Goal: Task Accomplishment & Management: Use online tool/utility

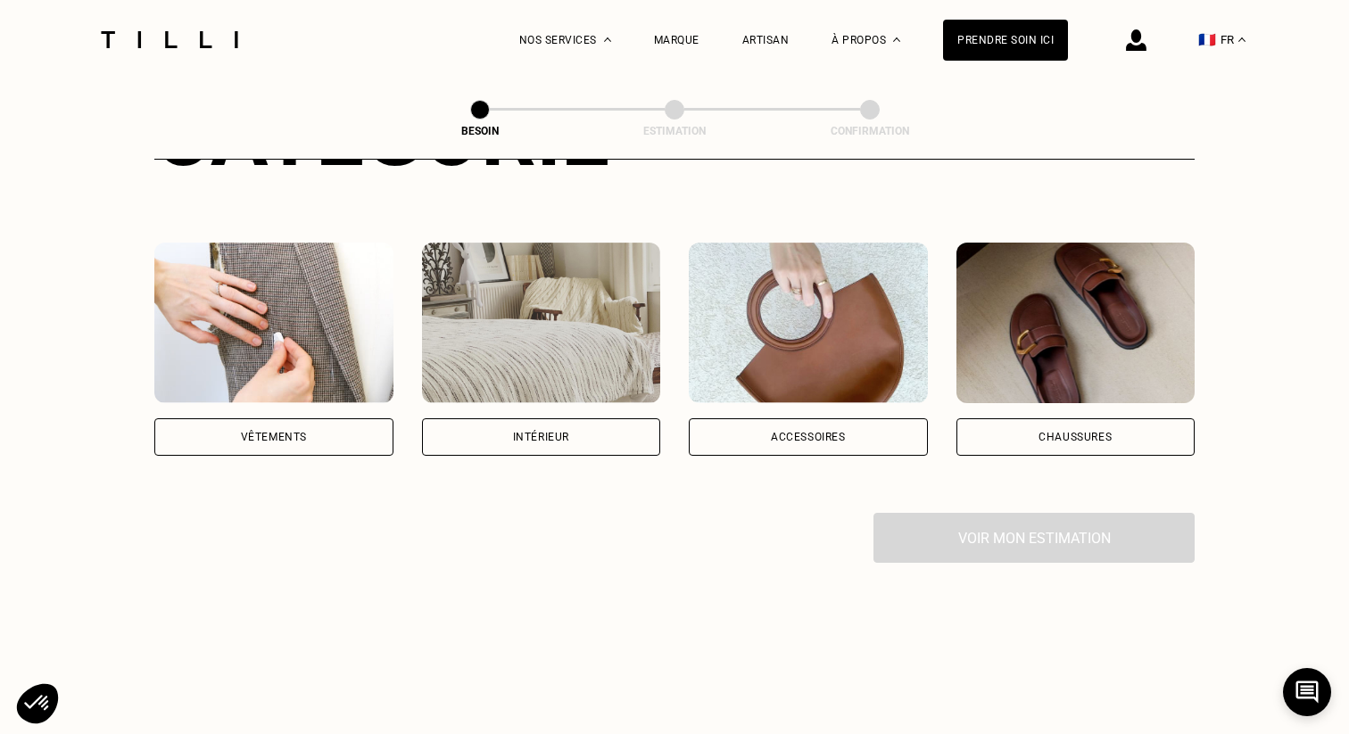
scroll to position [367, 0]
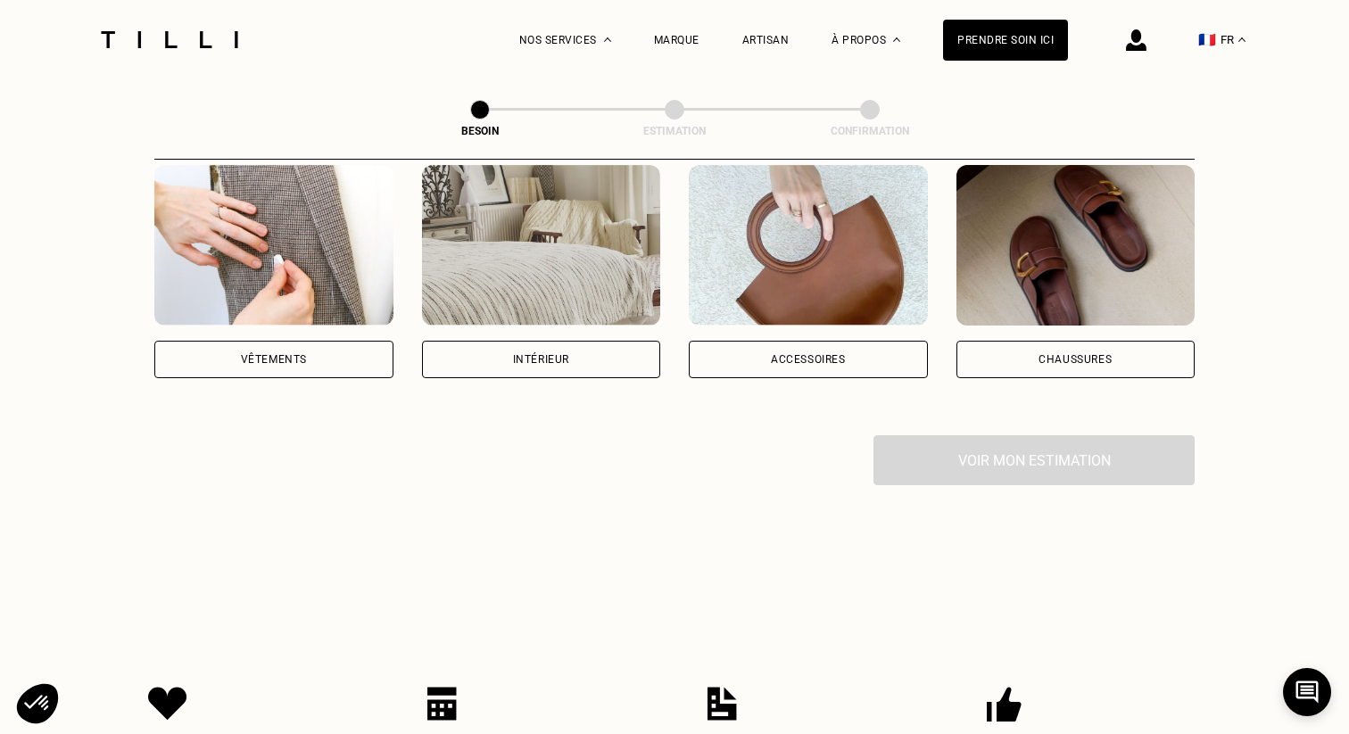
click at [211, 341] on div "Vêtements" at bounding box center [273, 359] width 239 height 37
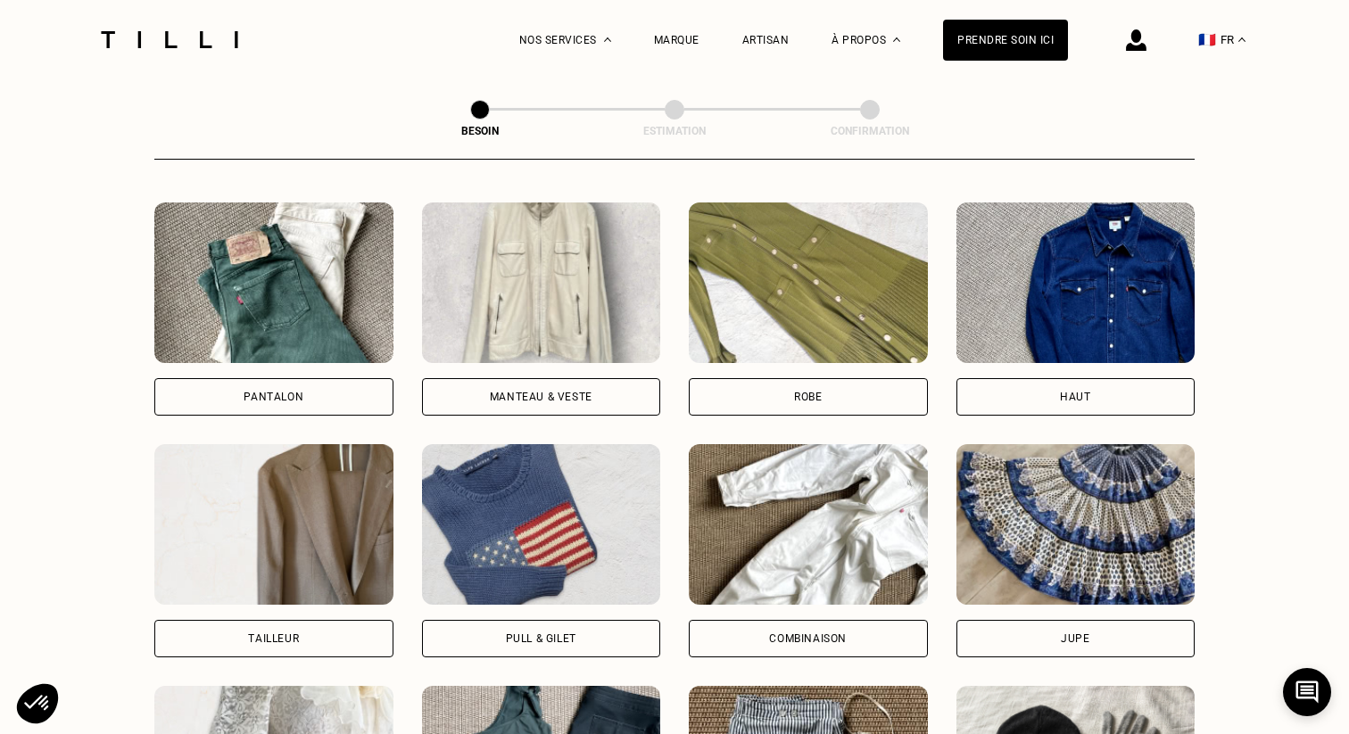
scroll to position [828, 0]
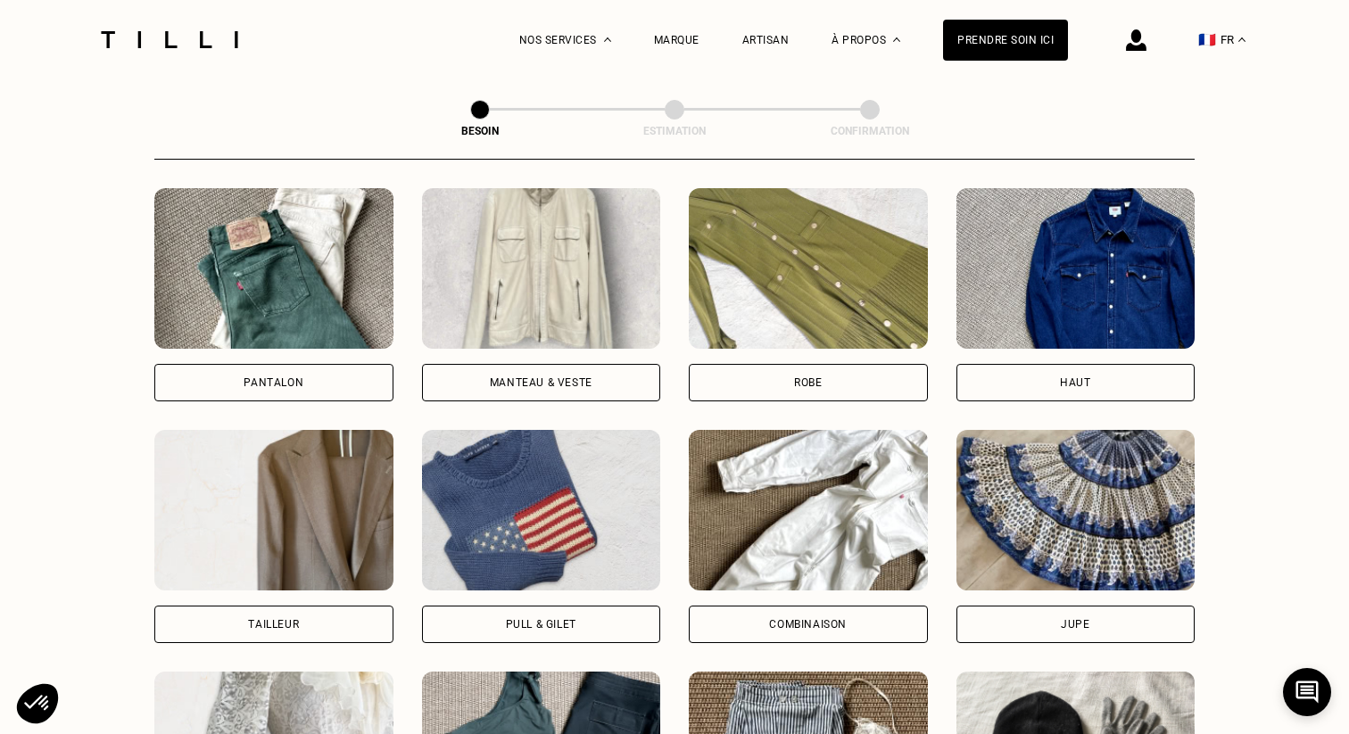
click at [289, 377] on div "Pantalon" at bounding box center [274, 382] width 60 height 11
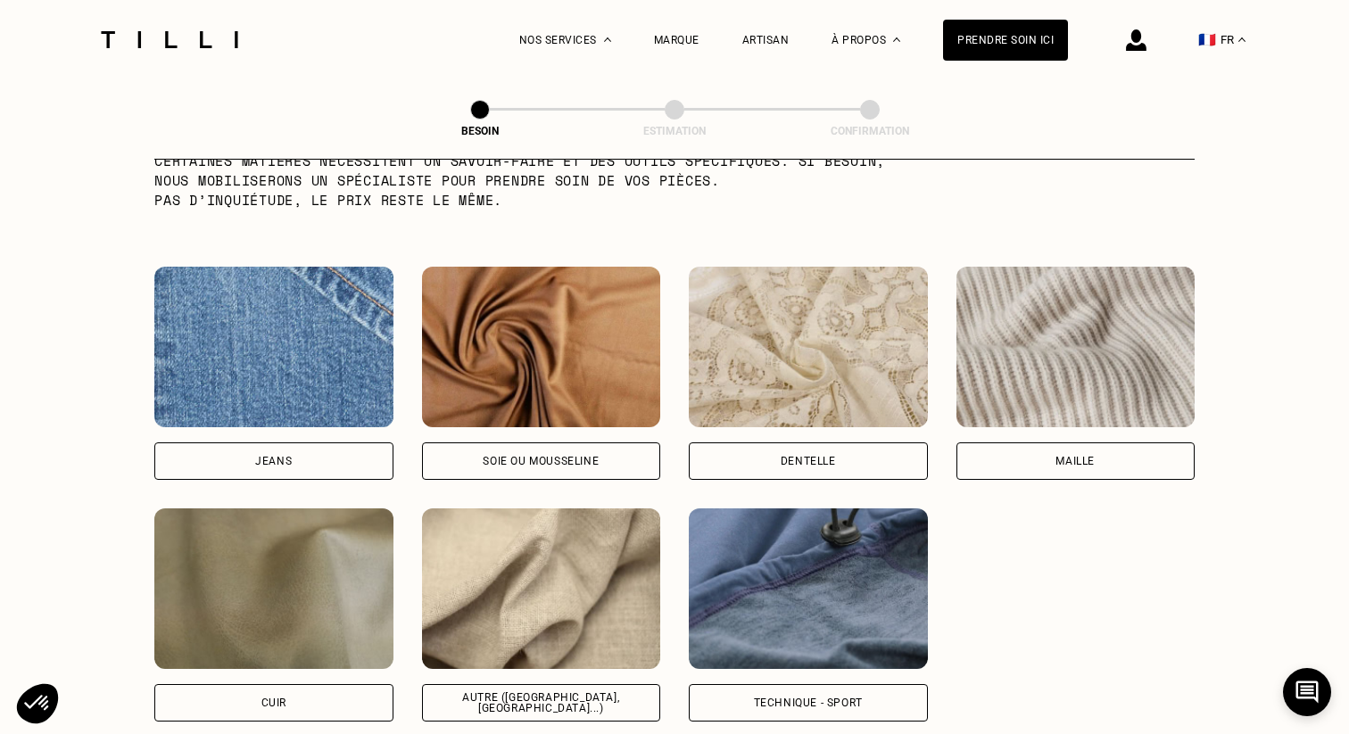
scroll to position [1832, 0]
click at [978, 450] on div "Maille" at bounding box center [1075, 461] width 239 height 37
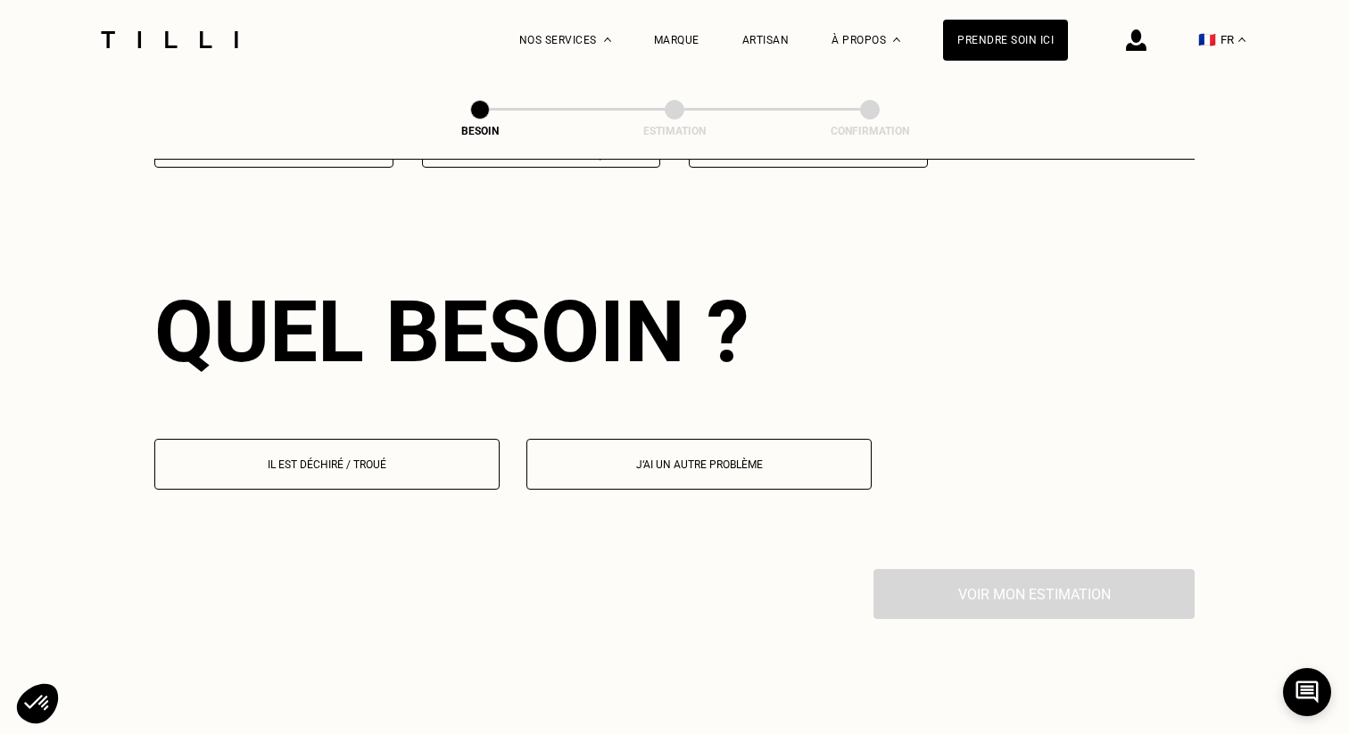
scroll to position [2393, 0]
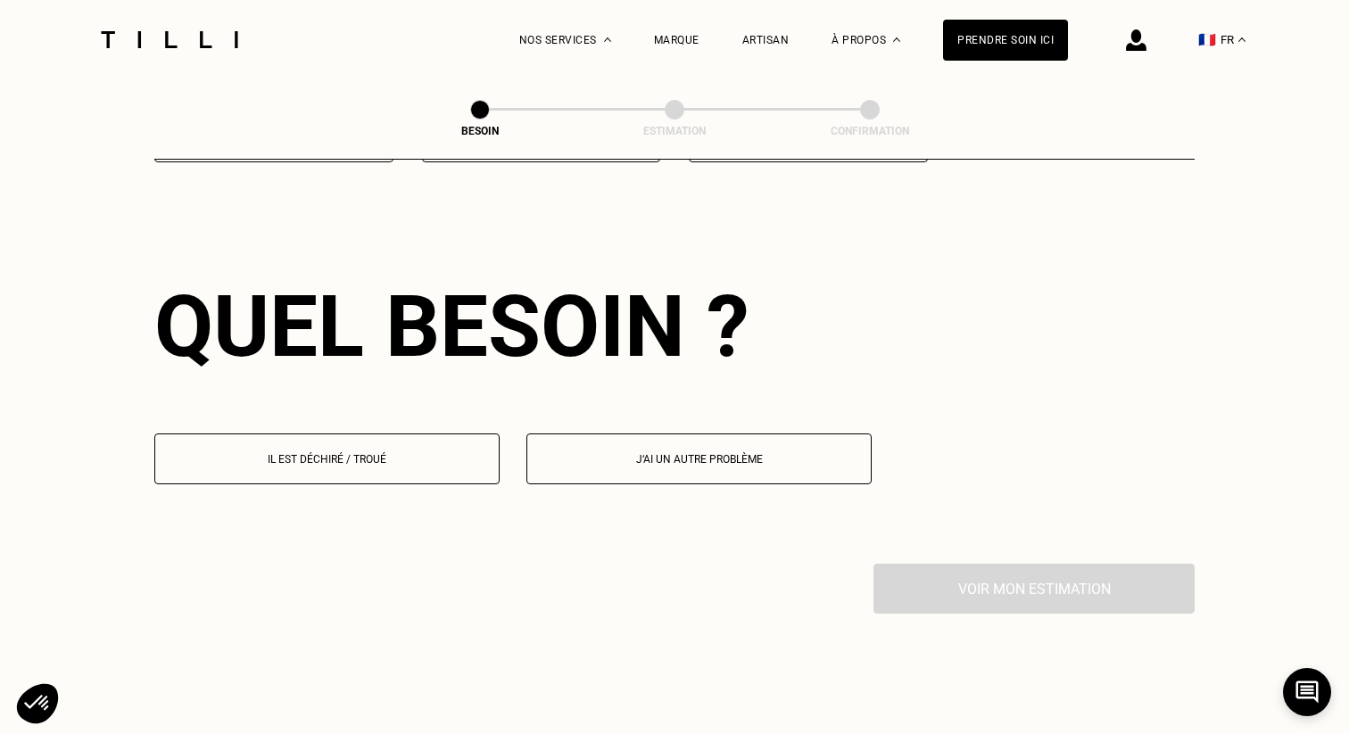
click at [763, 456] on button "J‘ai un autre problème" at bounding box center [698, 459] width 345 height 51
select select "FR"
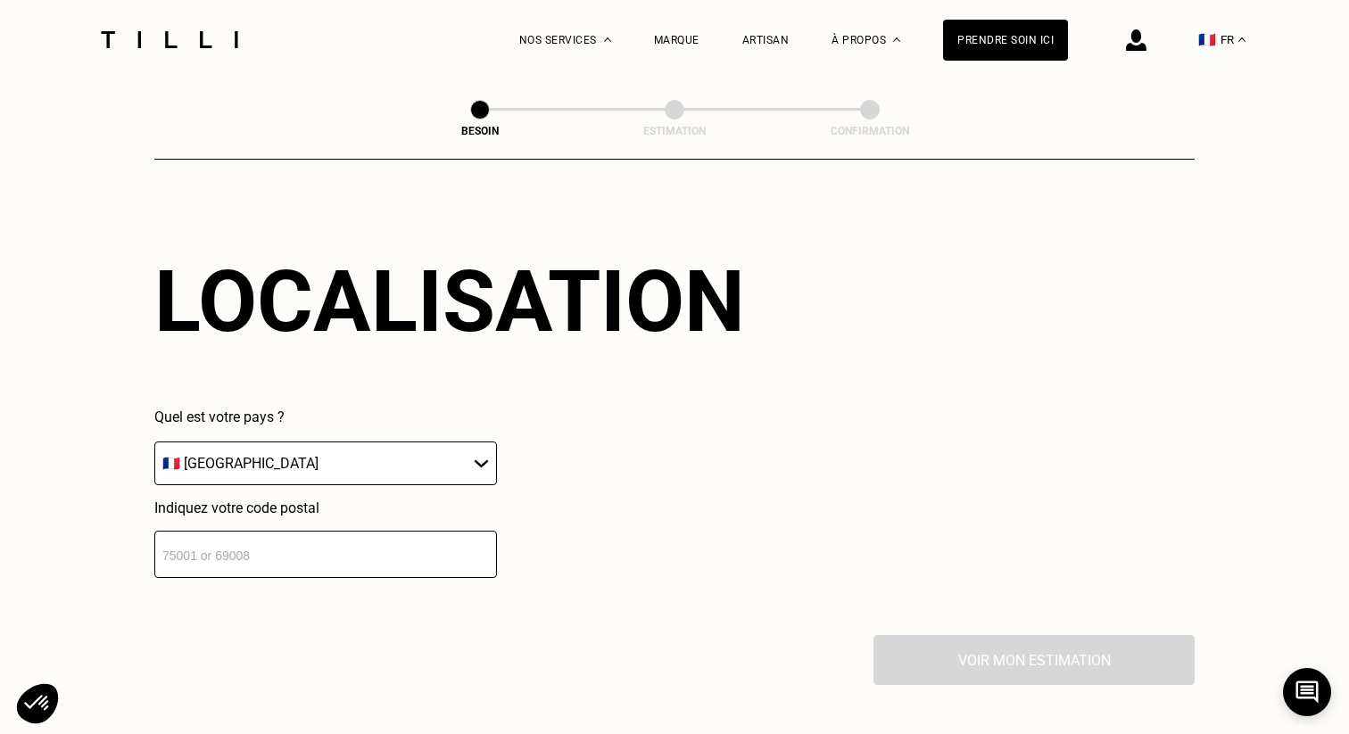
scroll to position [2765, 0]
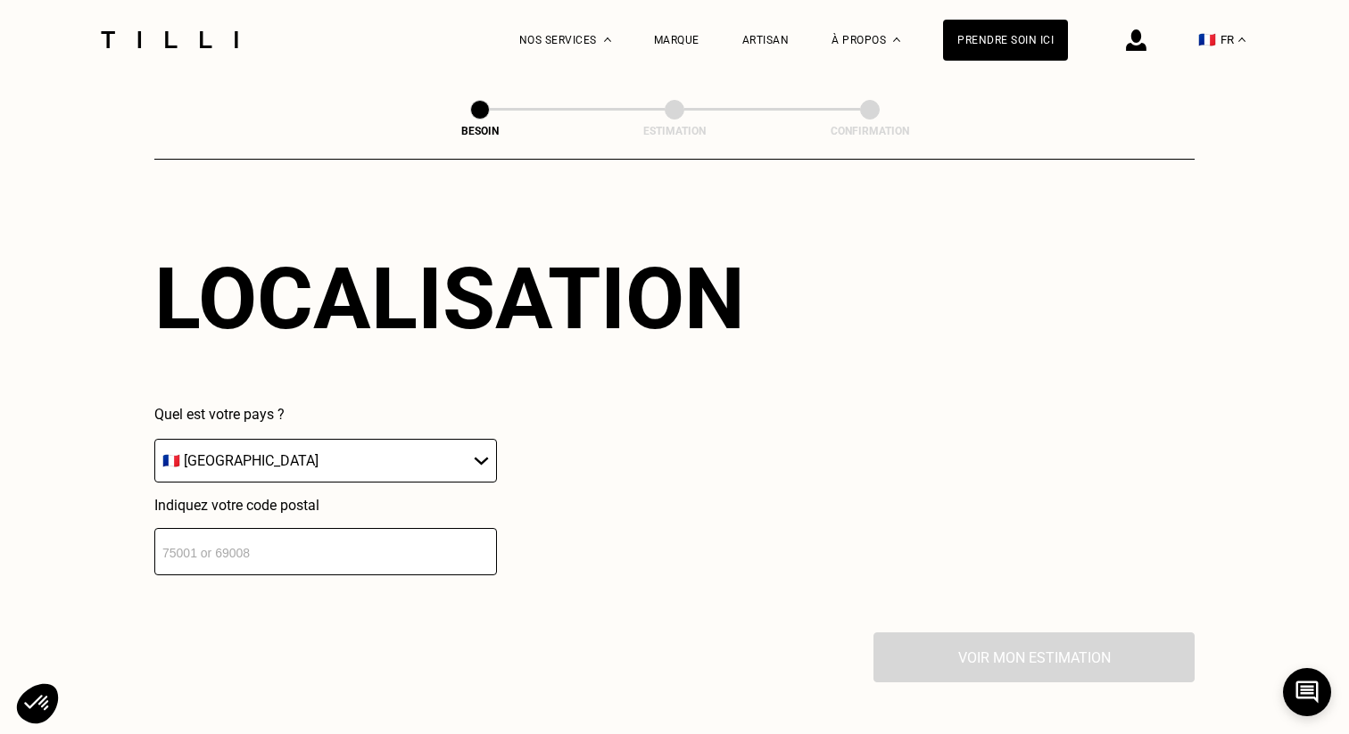
click at [323, 529] on input "number" at bounding box center [325, 551] width 343 height 47
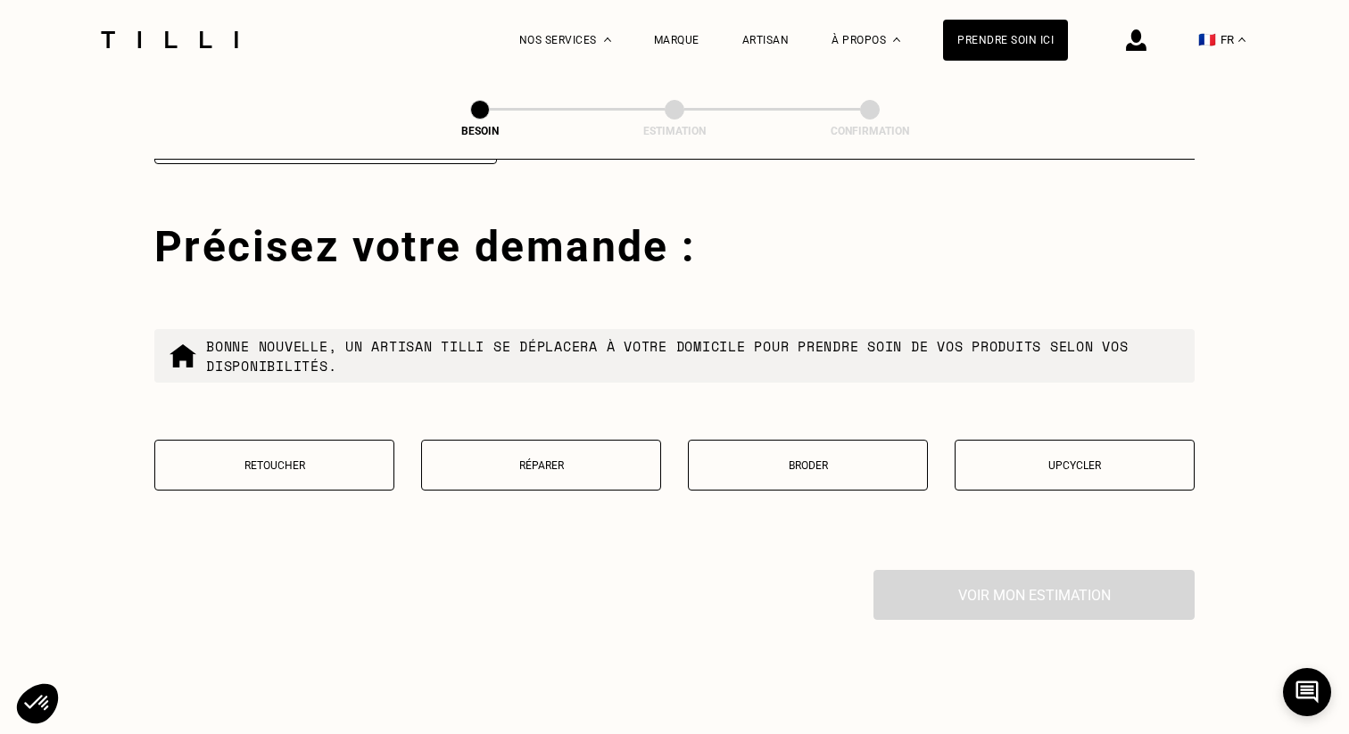
scroll to position [3178, 0]
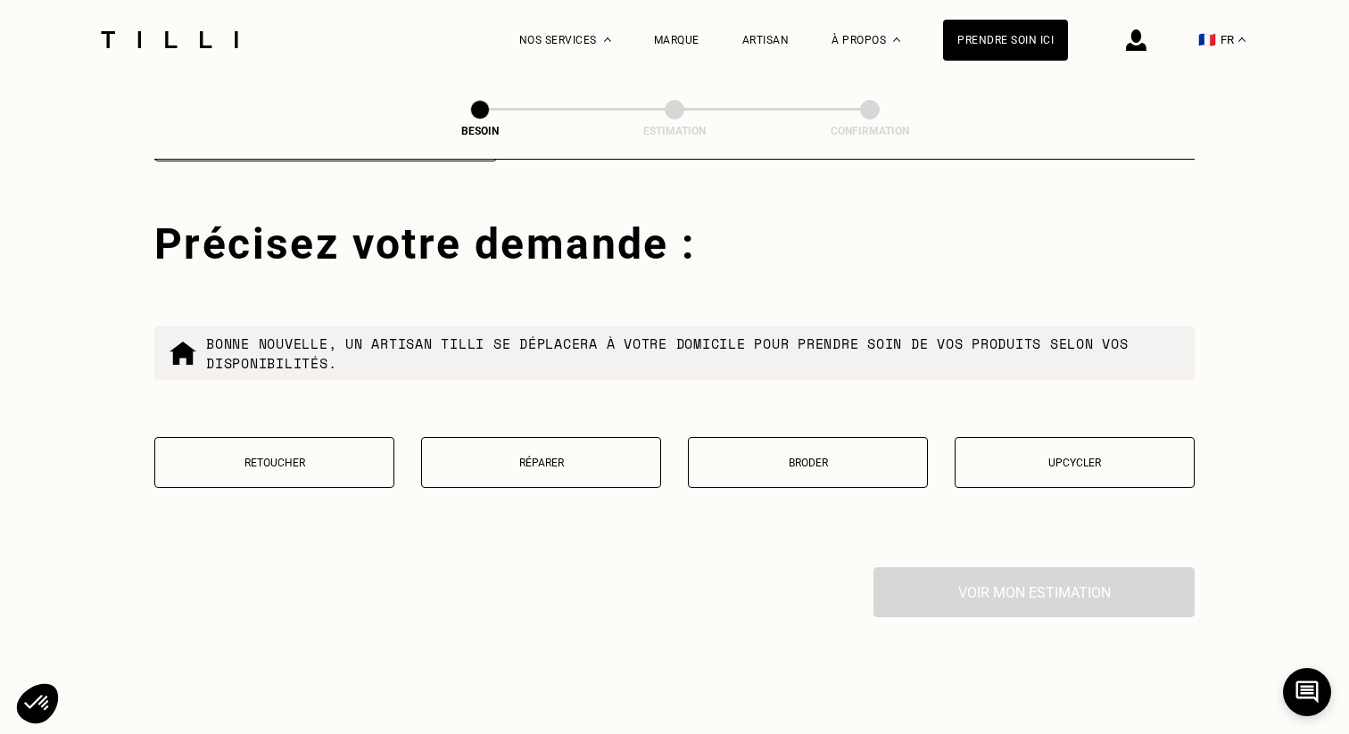
type input "92500"
click at [269, 450] on button "Retoucher" at bounding box center [274, 462] width 240 height 51
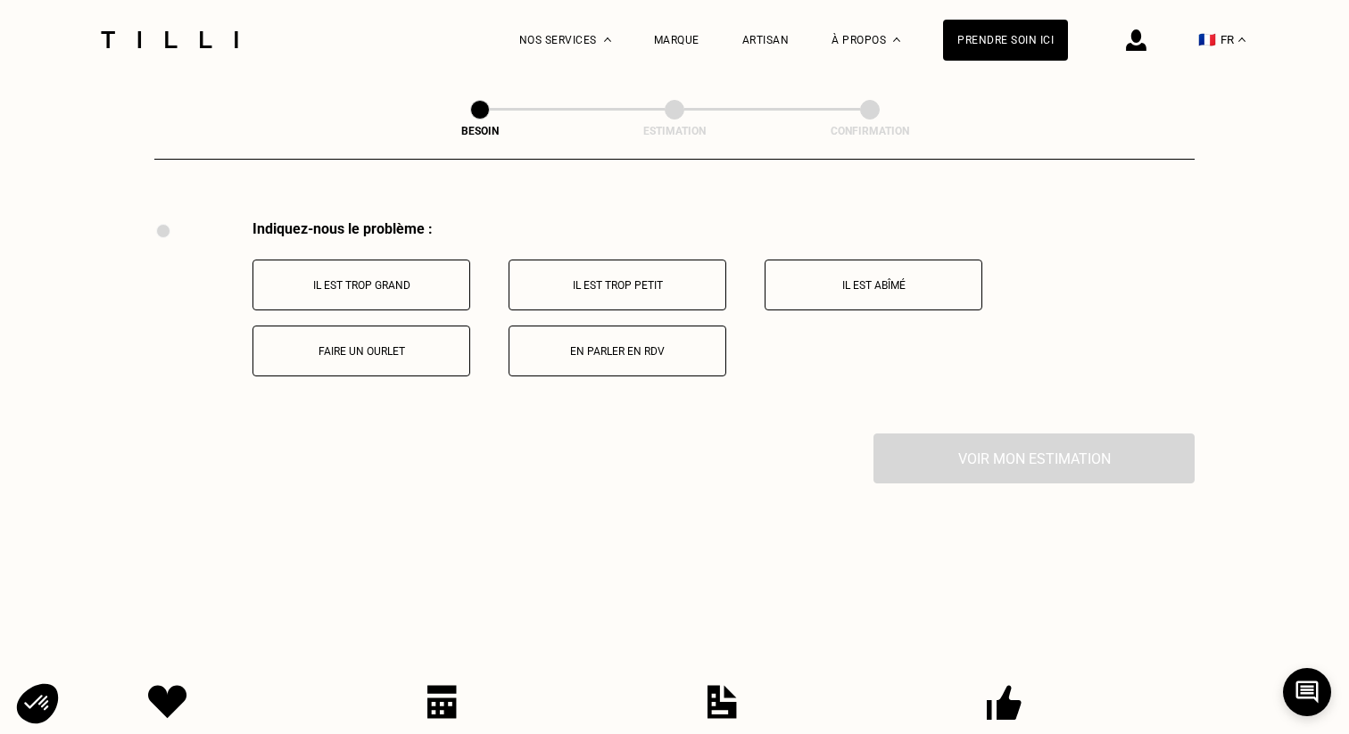
scroll to position [3527, 0]
click at [364, 277] on p "Il est trop grand" at bounding box center [361, 283] width 198 height 12
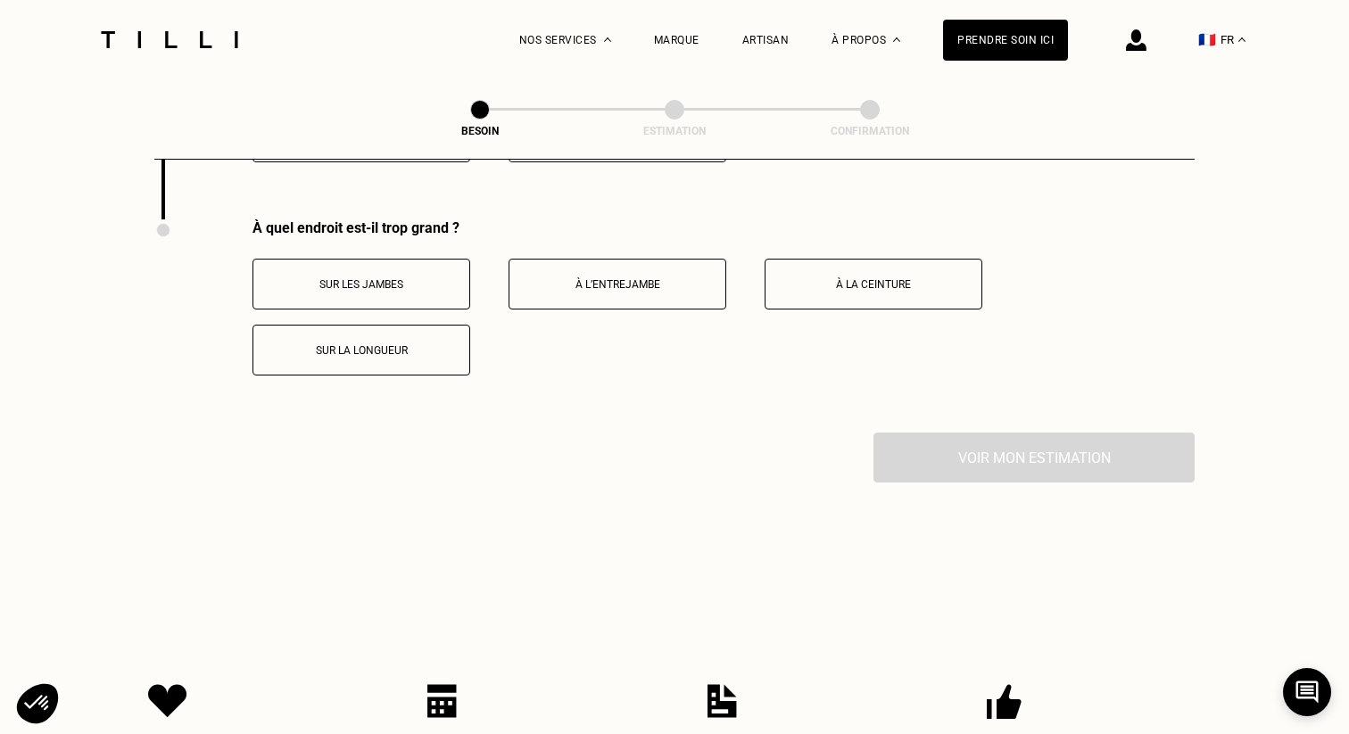
scroll to position [3740, 0]
click at [396, 258] on button "Sur les jambes" at bounding box center [361, 283] width 218 height 51
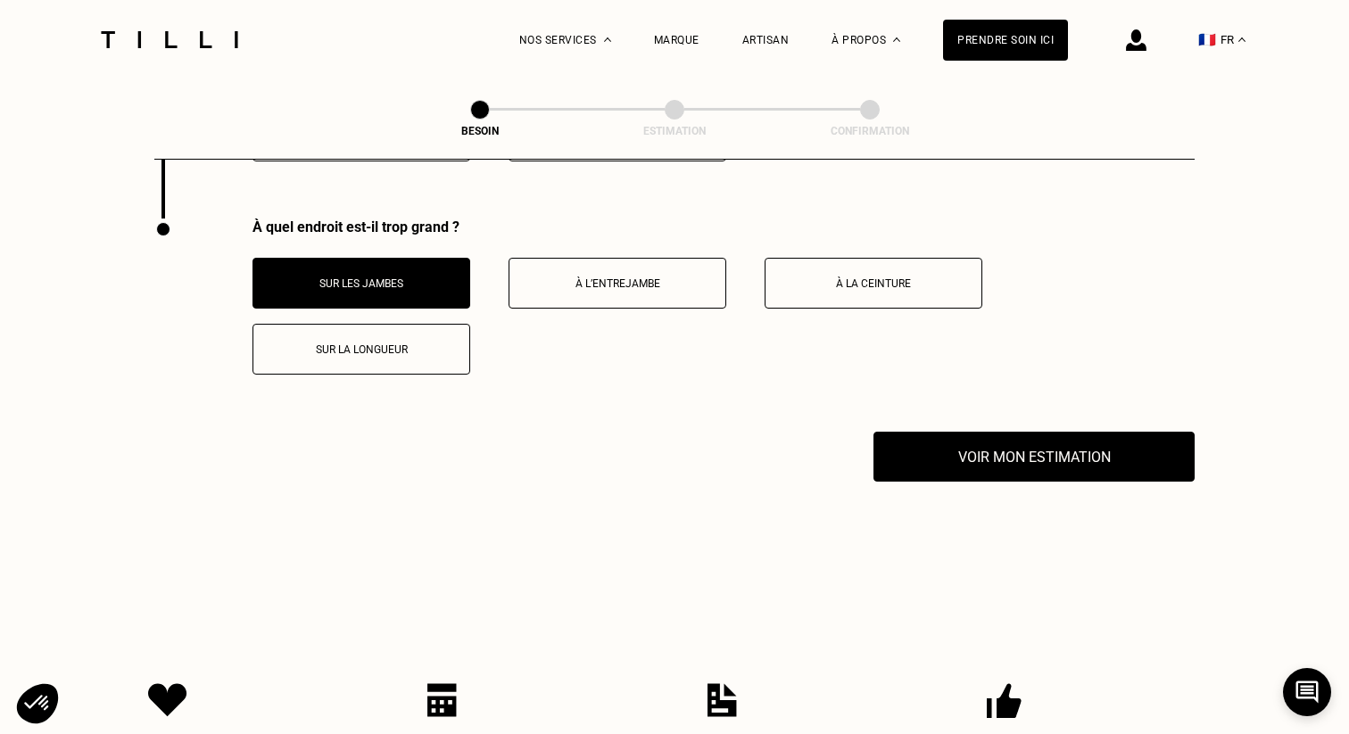
click at [589, 277] on p "À l’entrejambe" at bounding box center [617, 283] width 198 height 12
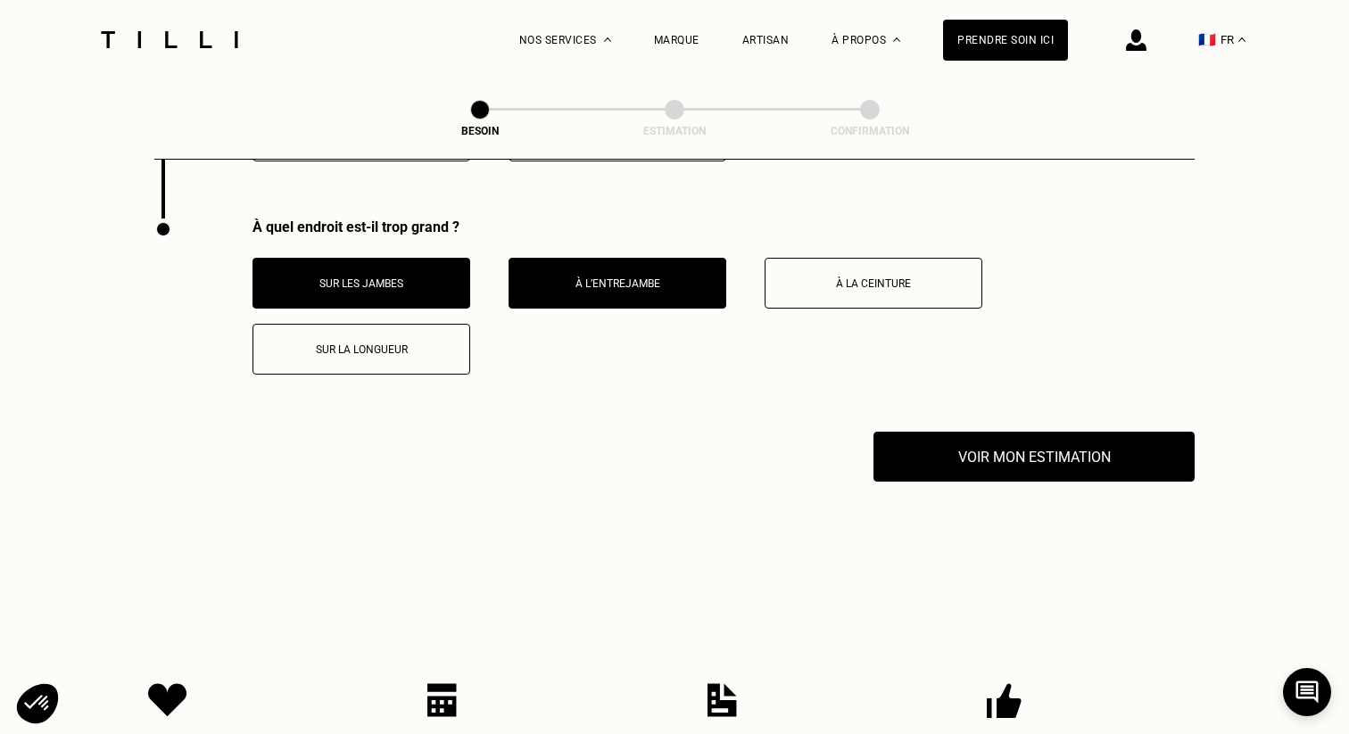
click at [812, 277] on p "À la ceinture" at bounding box center [873, 283] width 198 height 12
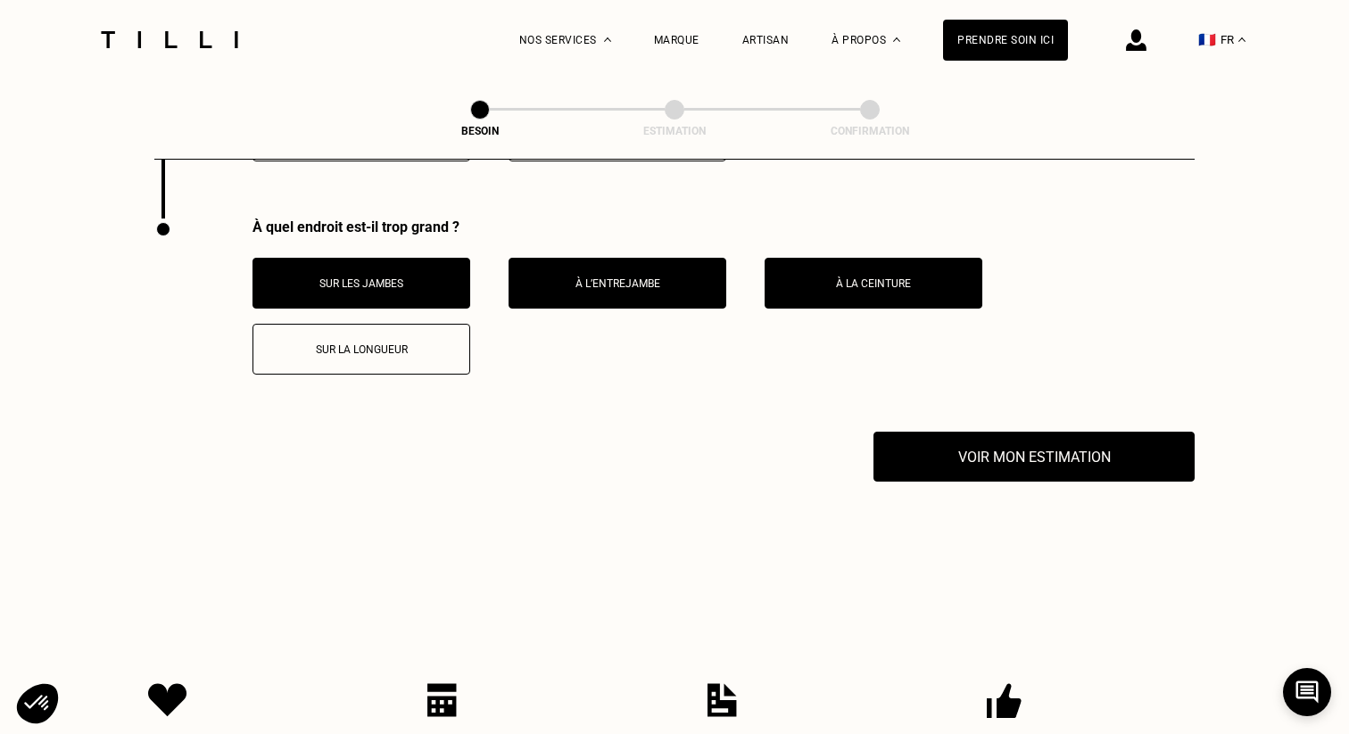
click at [371, 324] on button "Sur la longueur" at bounding box center [361, 349] width 218 height 51
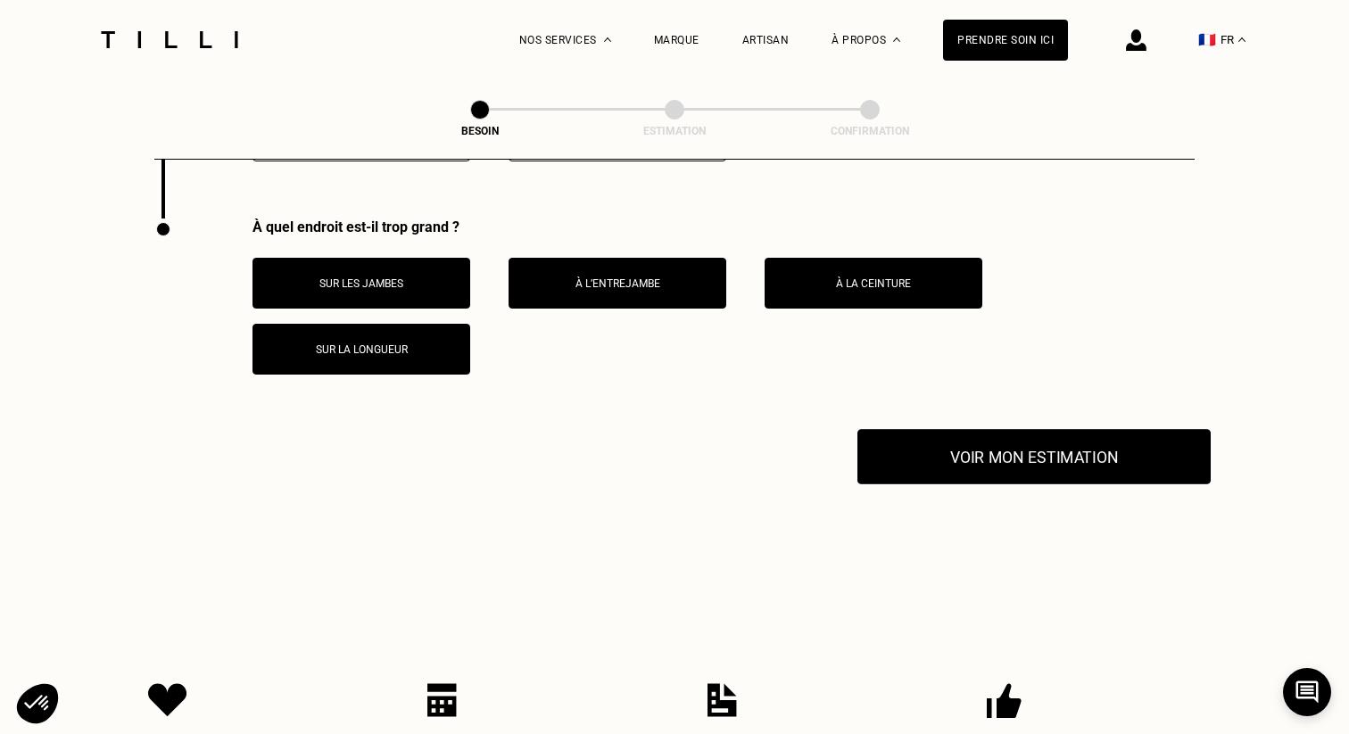
click at [978, 456] on button "Voir mon estimation" at bounding box center [1033, 456] width 353 height 55
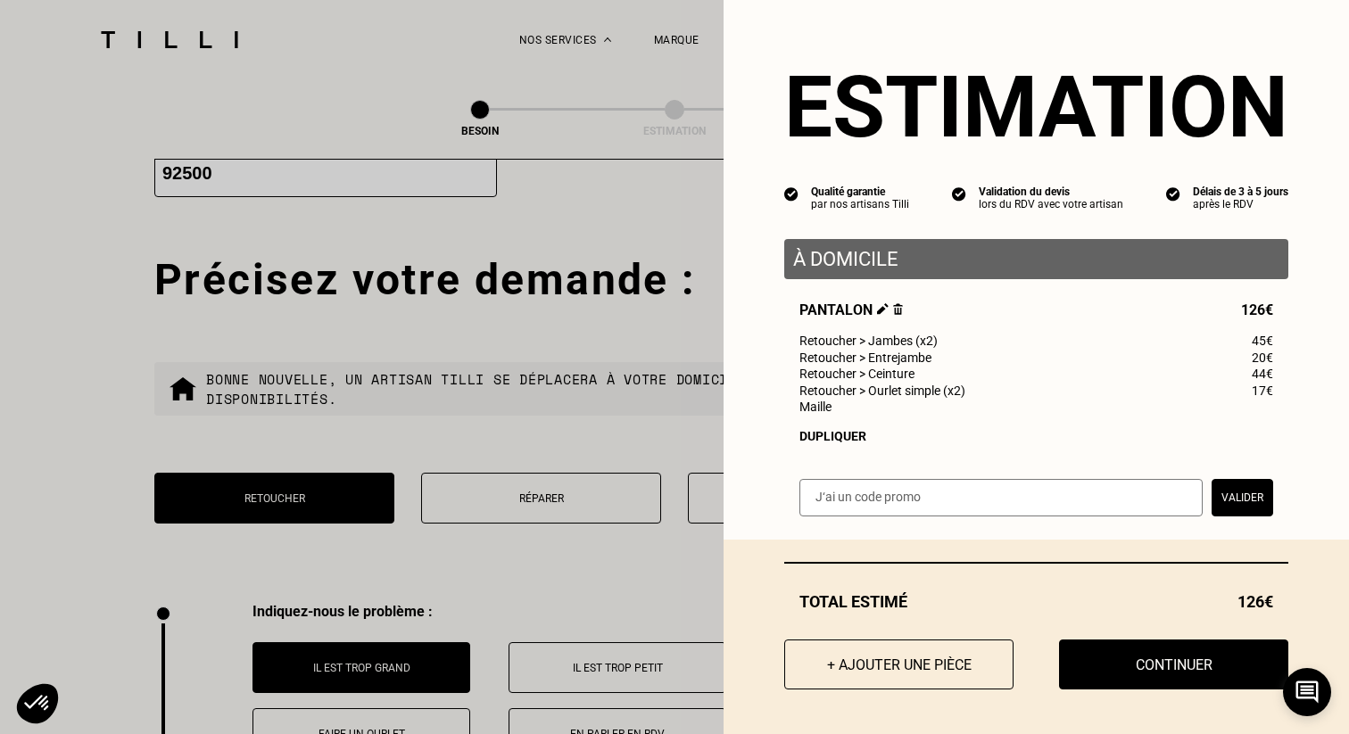
scroll to position [3037, 0]
